Goal: Task Accomplishment & Management: Manage account settings

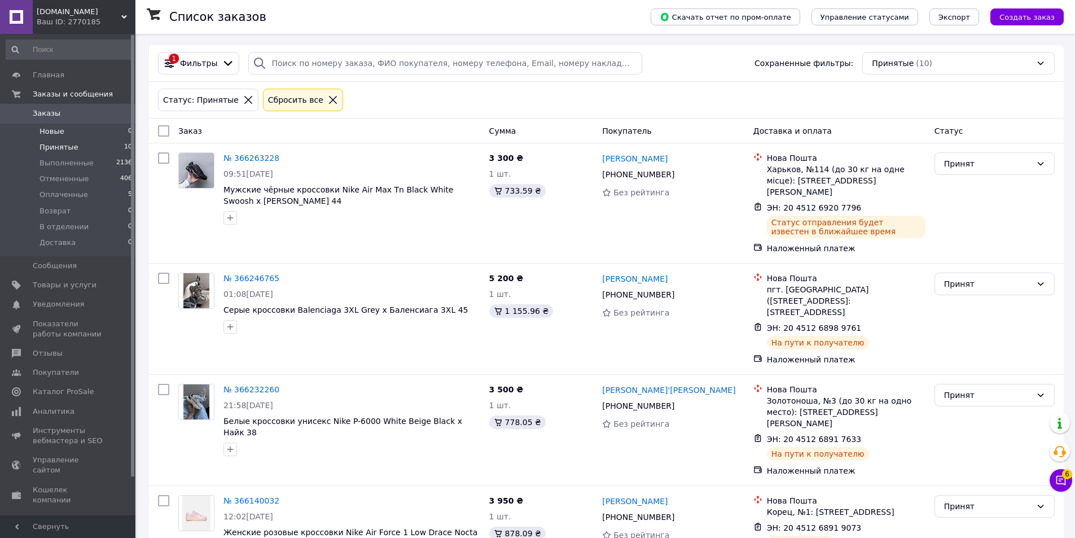
click at [77, 129] on li "Новые 0" at bounding box center [69, 132] width 139 height 16
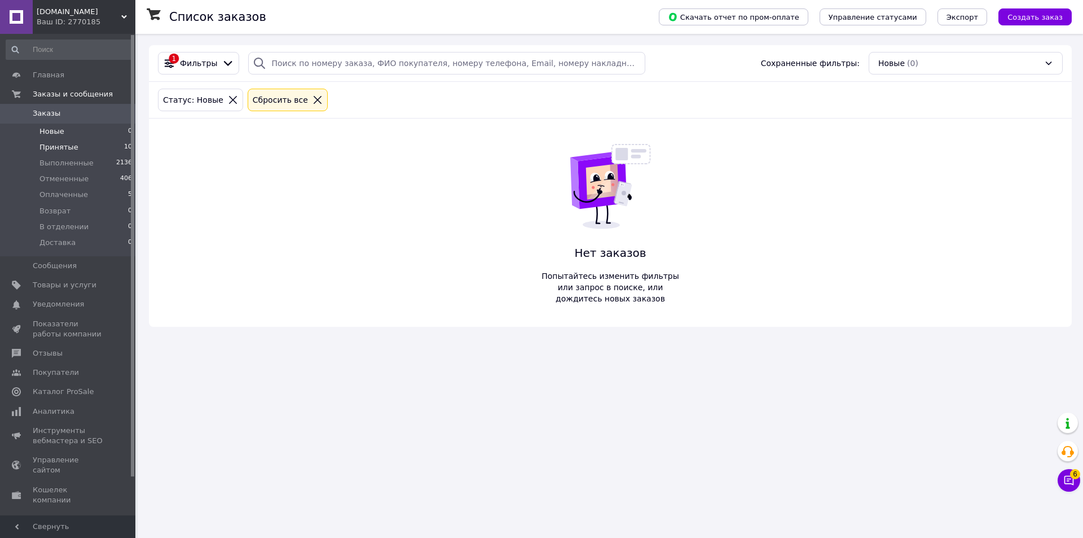
click at [75, 140] on li "Принятые 10" at bounding box center [69, 147] width 139 height 16
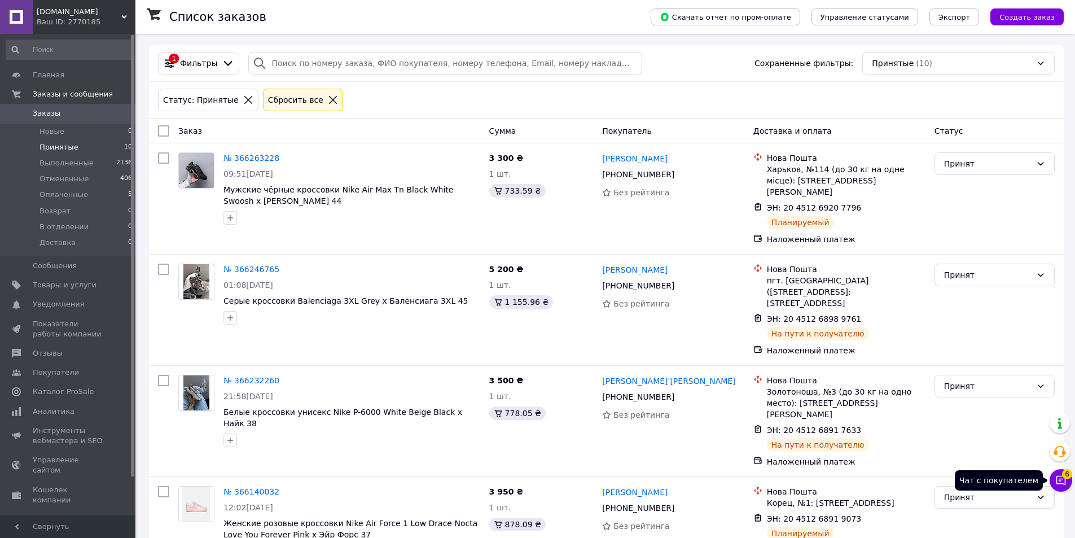
click at [1050, 480] on button "Чат с покупателем 6" at bounding box center [1060, 480] width 23 height 23
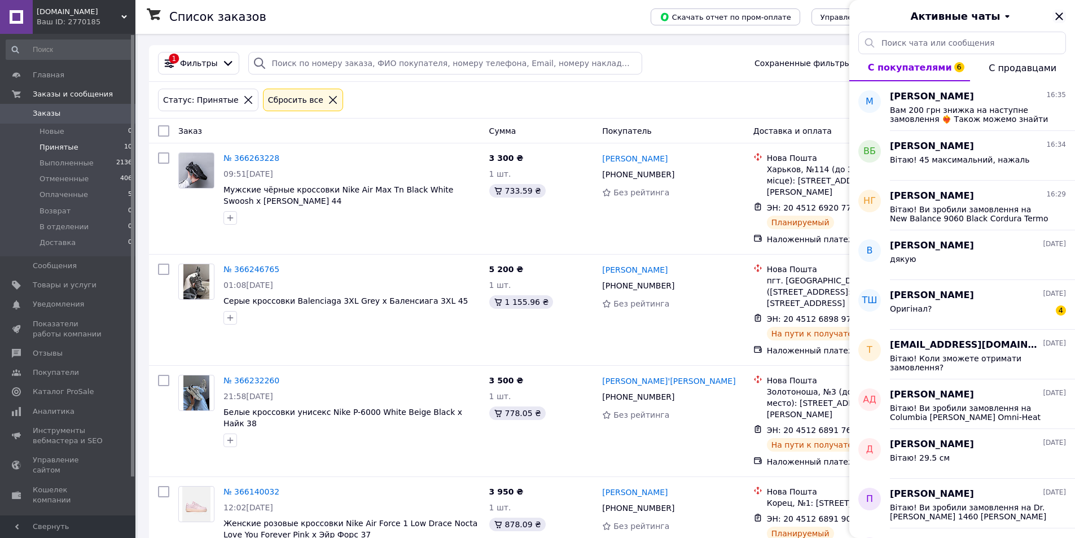
click at [1065, 15] on icon "Закрыть" at bounding box center [1059, 17] width 14 height 14
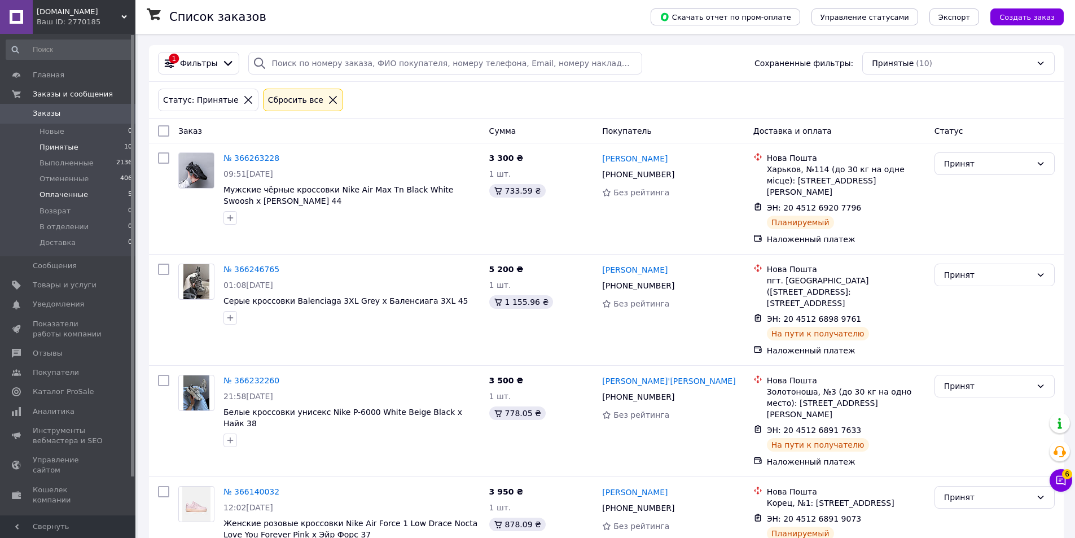
click at [101, 193] on li "Оплаченные 5" at bounding box center [69, 195] width 139 height 16
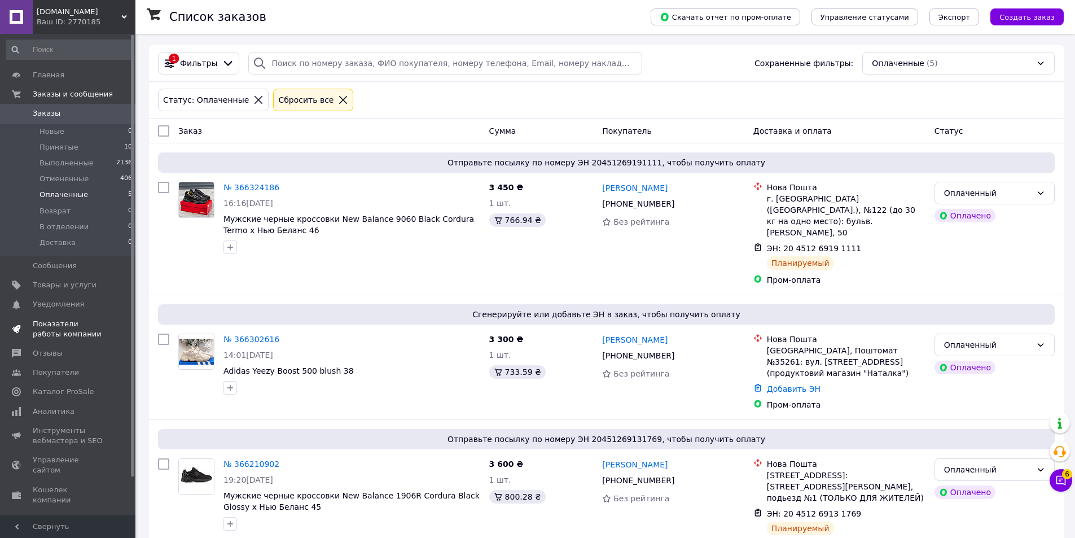
click at [73, 329] on span "Показатели работы компании" at bounding box center [69, 329] width 72 height 20
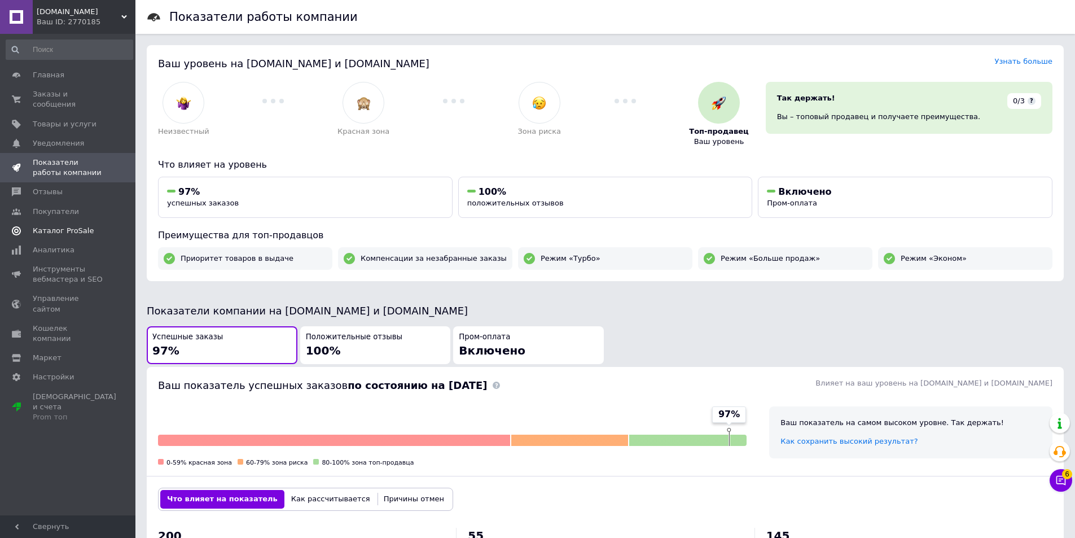
click at [66, 226] on span "Каталог ProSale" at bounding box center [63, 231] width 61 height 10
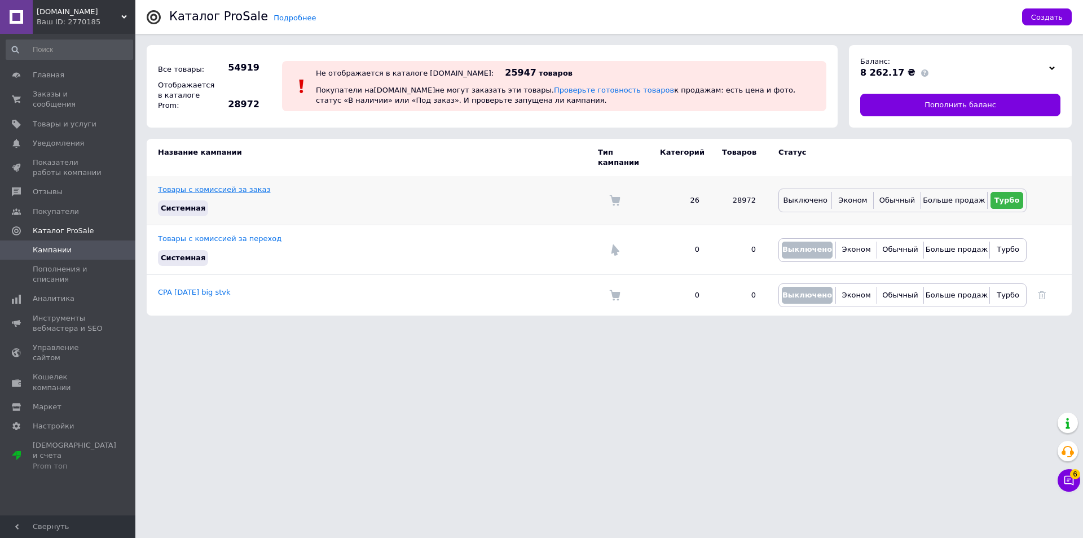
click at [223, 185] on link "Товары с комиссией за заказ" at bounding box center [214, 189] width 112 height 8
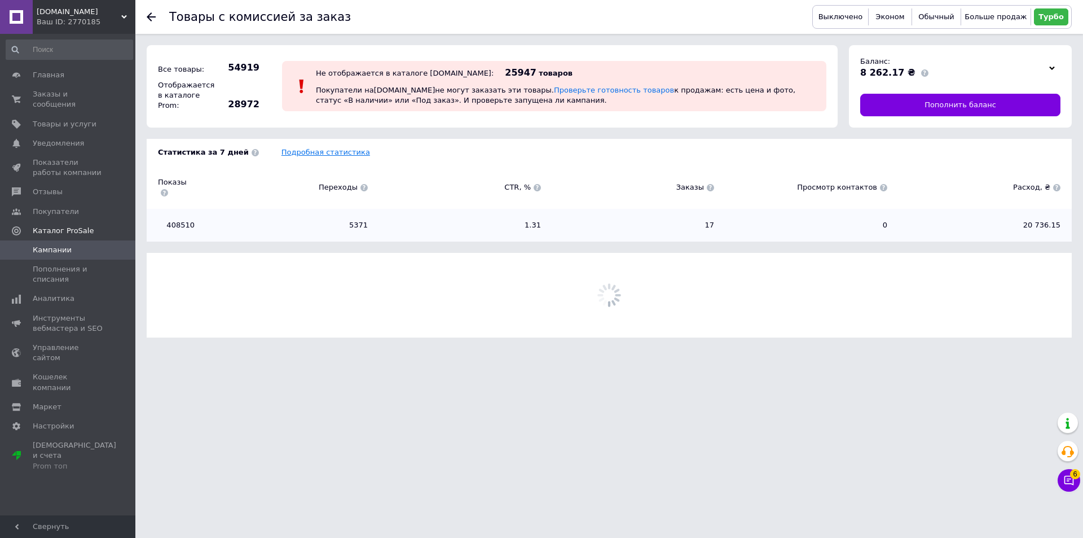
click at [282, 148] on link "Подробная статистика" at bounding box center [326, 152] width 89 height 8
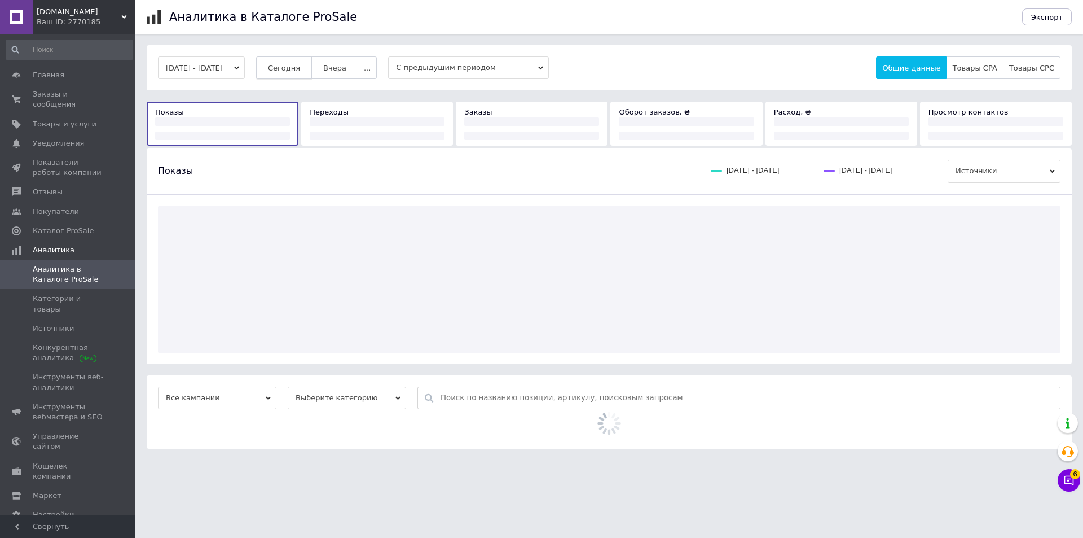
drag, startPoint x: 321, startPoint y: 61, endPoint x: 327, endPoint y: 71, distance: 11.6
click at [312, 72] on button "Сегодня" at bounding box center [284, 67] width 56 height 23
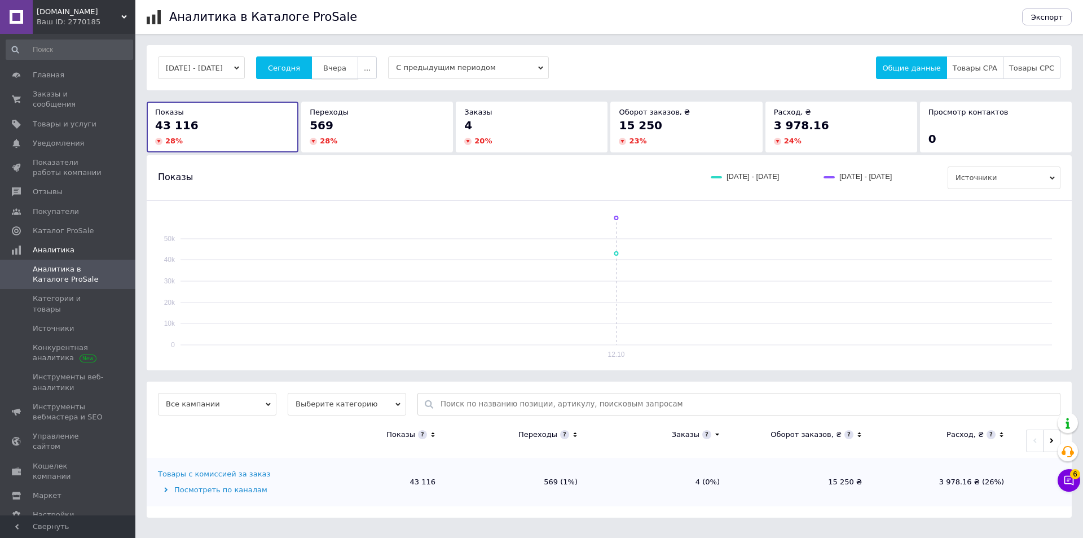
click at [346, 69] on span "Вчера" at bounding box center [334, 68] width 23 height 8
click at [54, 92] on span "Заказы и сообщения" at bounding box center [69, 99] width 72 height 20
